Goal: Share content: Share content

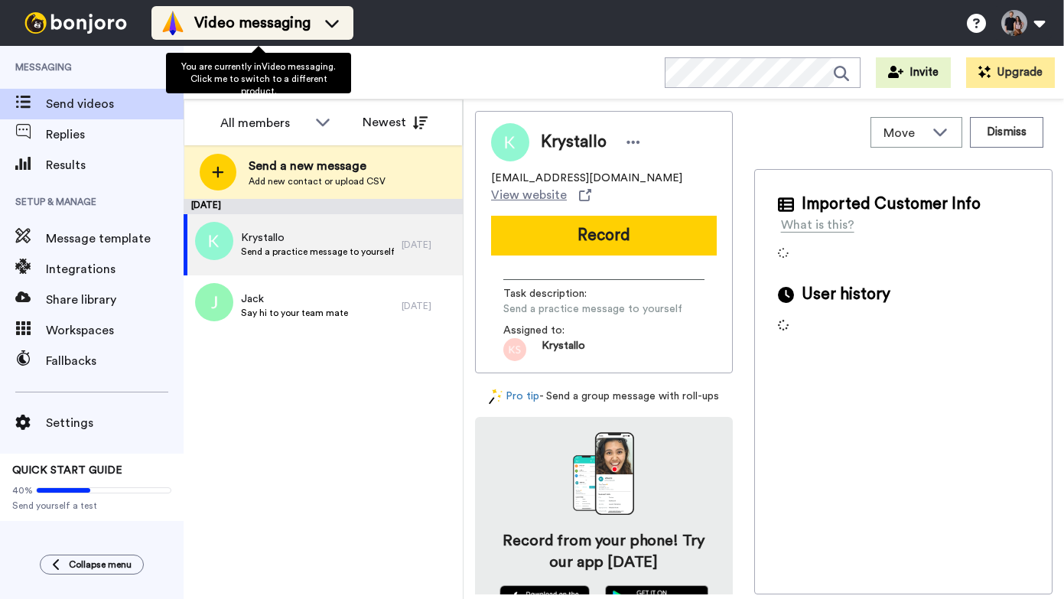
click at [344, 24] on icon at bounding box center [332, 22] width 24 height 15
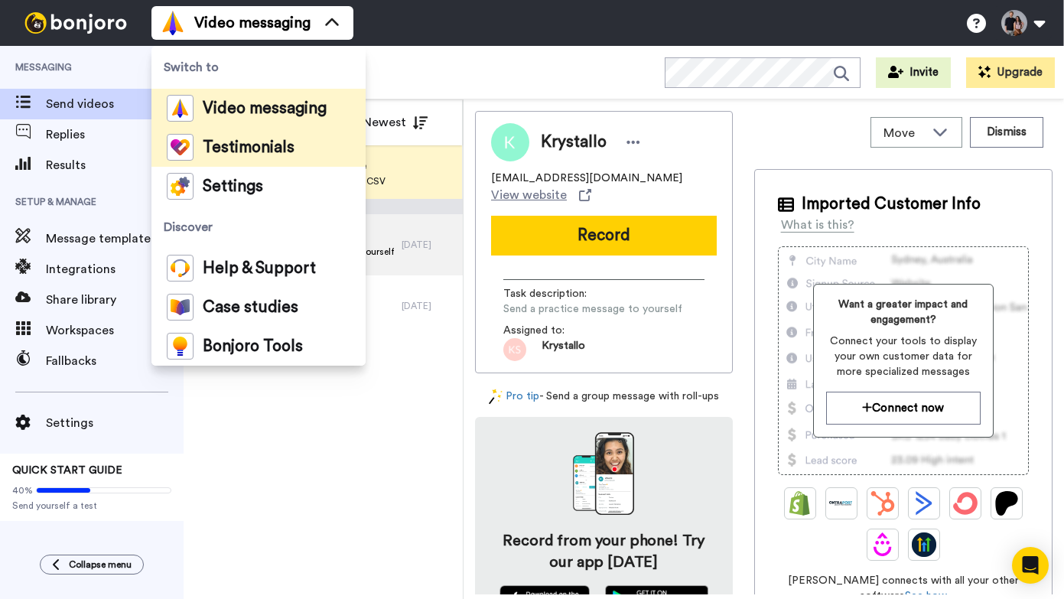
click at [228, 155] on span "Testimonials" at bounding box center [249, 147] width 92 height 15
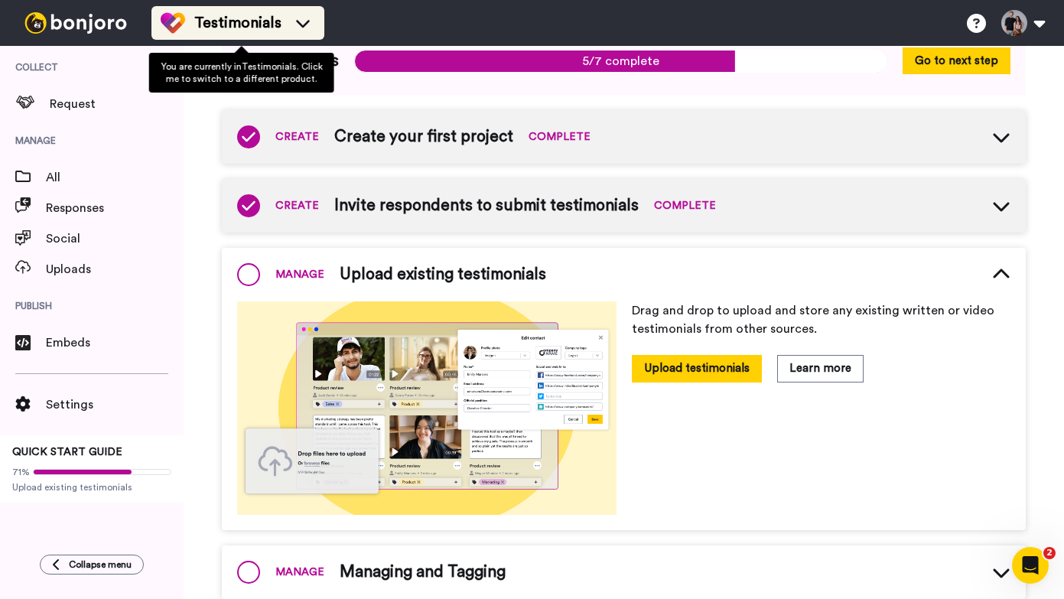
click at [313, 19] on icon at bounding box center [303, 22] width 24 height 15
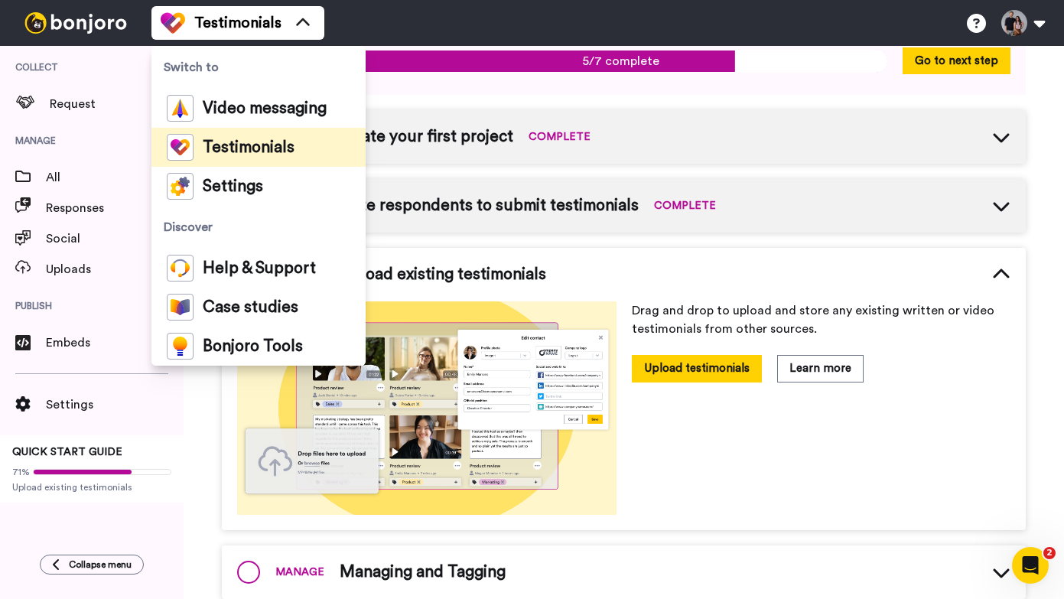
click at [249, 142] on span "Testimonials" at bounding box center [249, 147] width 92 height 15
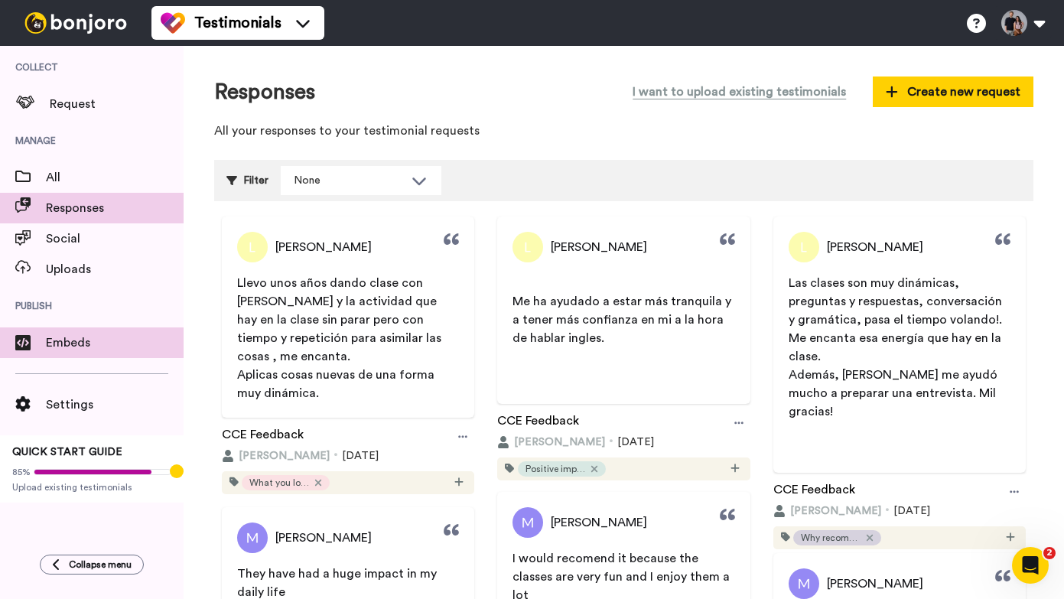
click at [47, 351] on span "Embeds" at bounding box center [115, 343] width 138 height 18
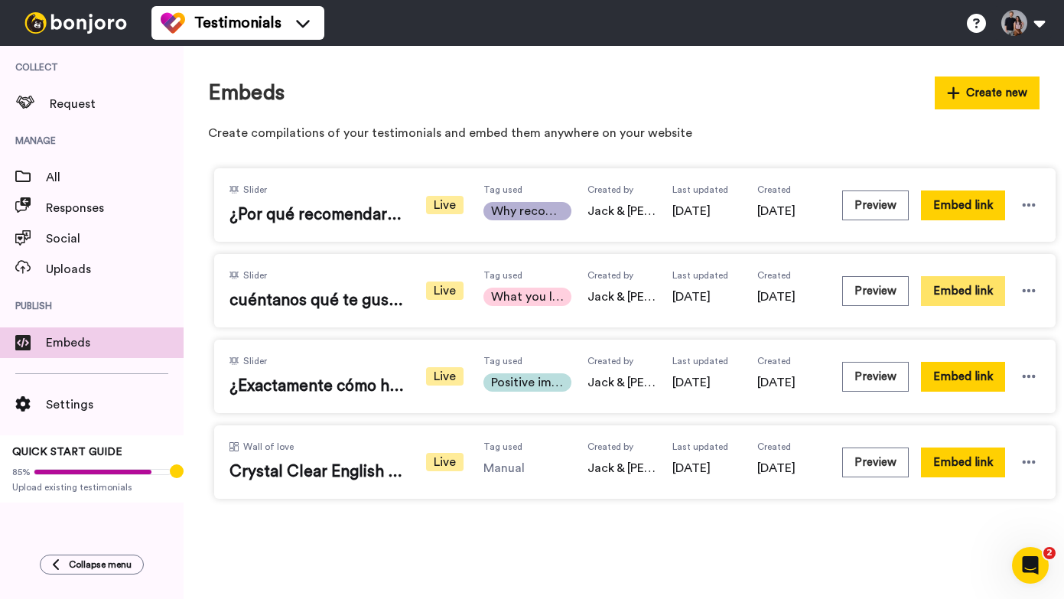
click at [955, 290] on button "Embed link" at bounding box center [963, 291] width 84 height 30
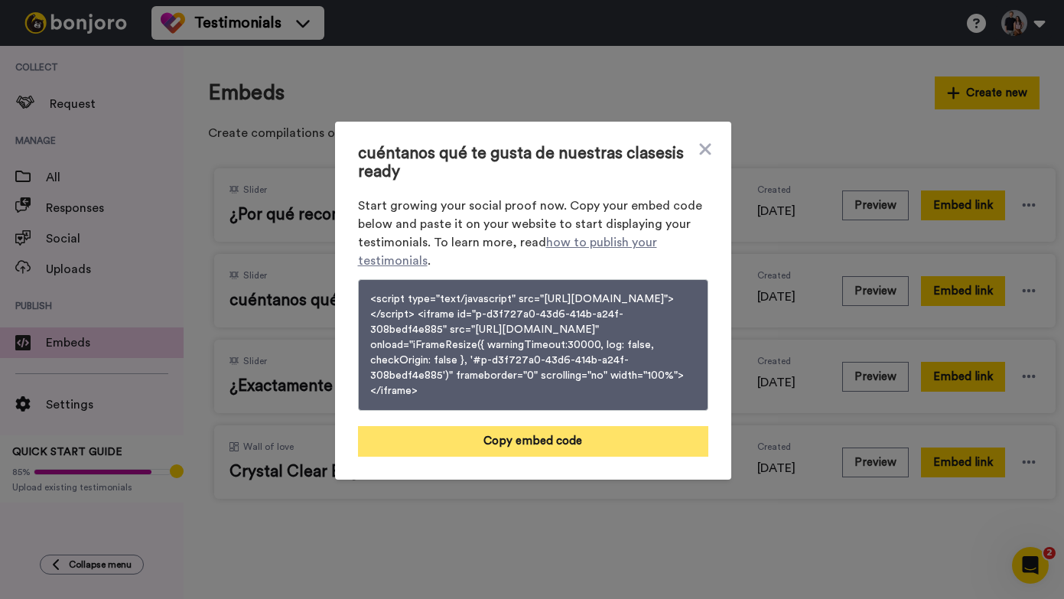
click at [546, 454] on button "Copy embed code" at bounding box center [533, 441] width 350 height 31
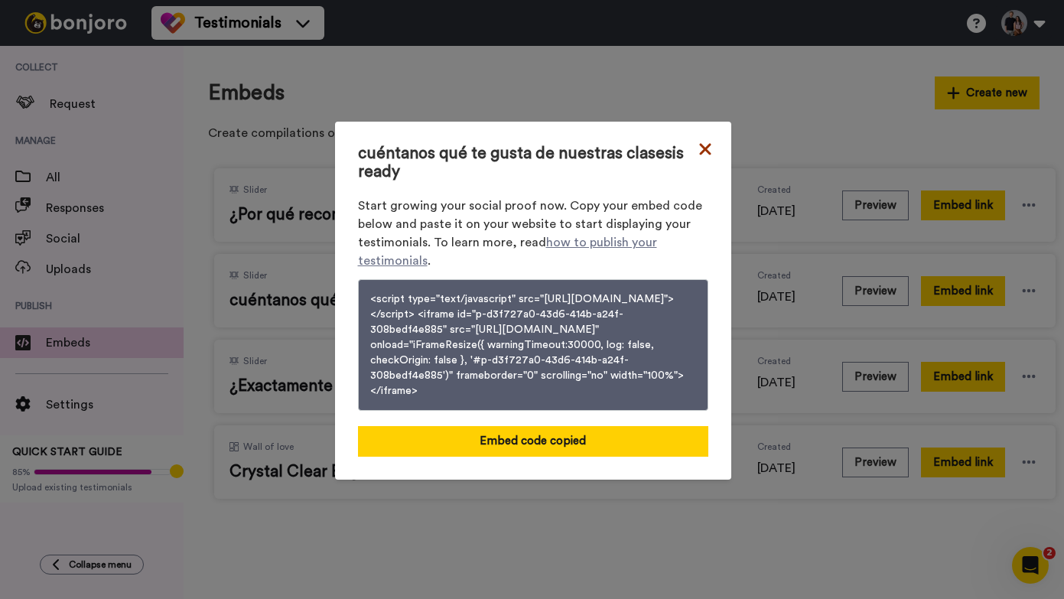
click at [706, 140] on icon at bounding box center [705, 149] width 15 height 18
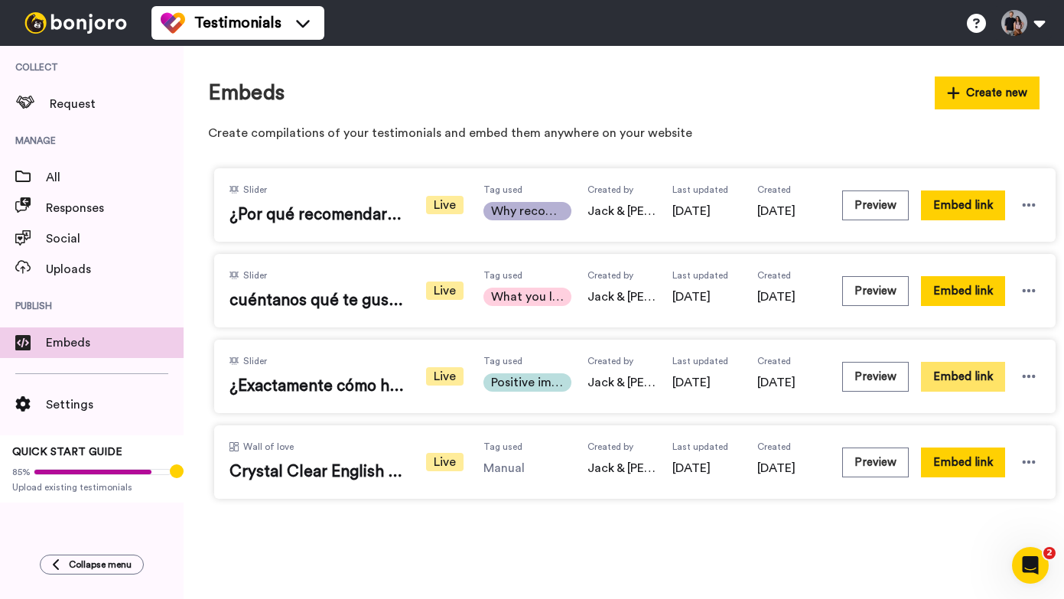
click at [976, 373] on button "Embed link" at bounding box center [963, 377] width 84 height 30
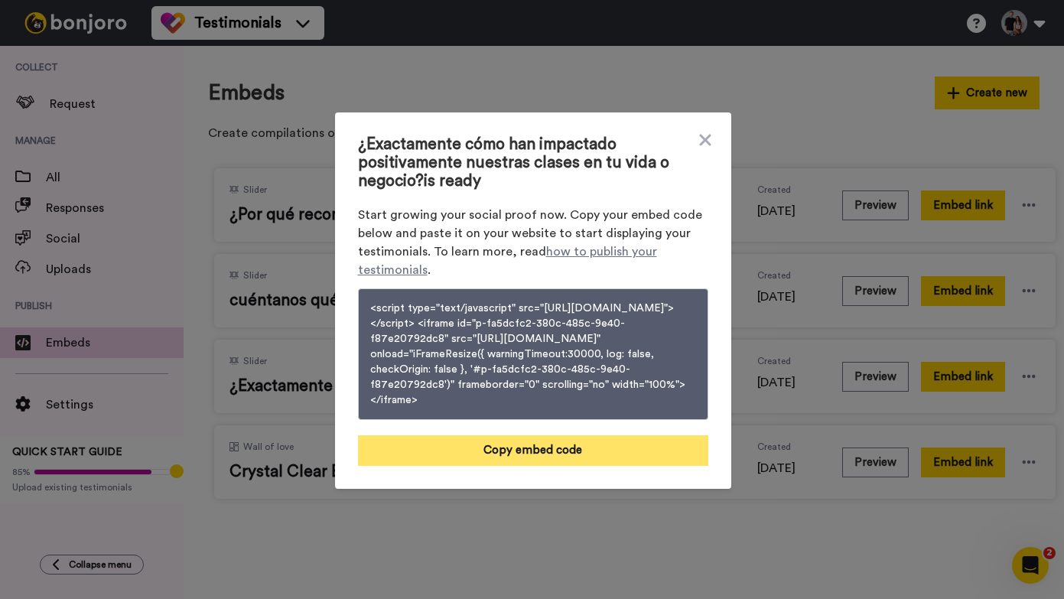
click at [458, 461] on button "Copy embed code" at bounding box center [533, 450] width 350 height 31
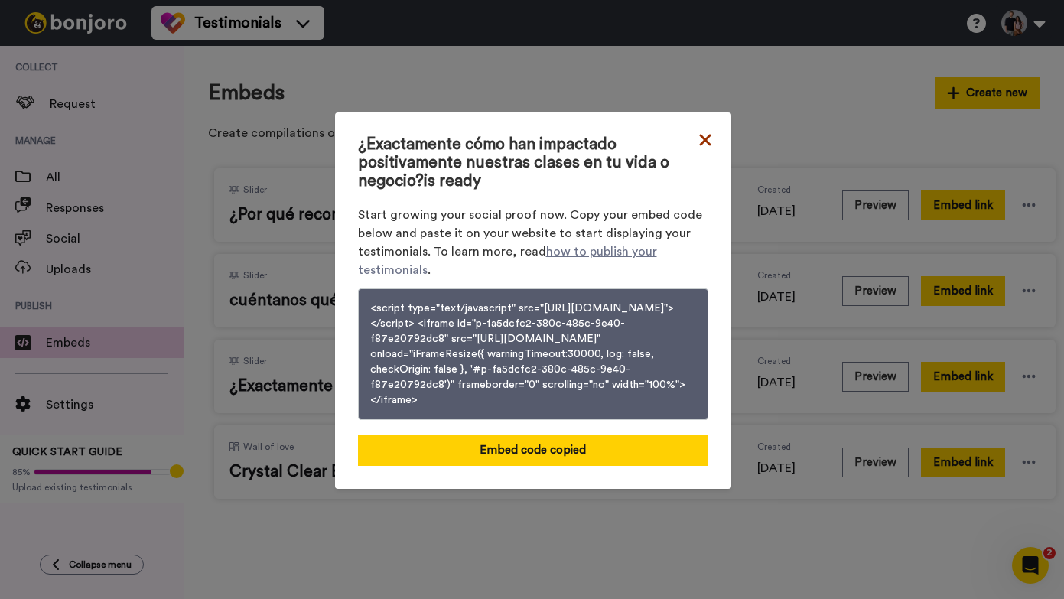
click at [701, 134] on icon at bounding box center [704, 139] width 11 height 11
